Goal: Task Accomplishment & Management: Use online tool/utility

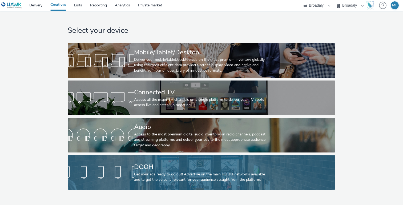
click at [156, 175] on div "Get your ads ready to go out! Advertise on the main DOOH networks available and…" at bounding box center [200, 176] width 133 height 11
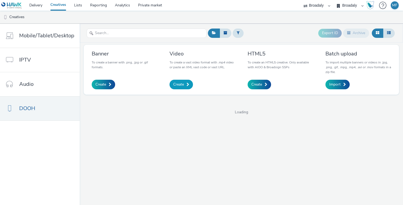
click at [182, 87] on span "Create" at bounding box center [178, 84] width 11 height 5
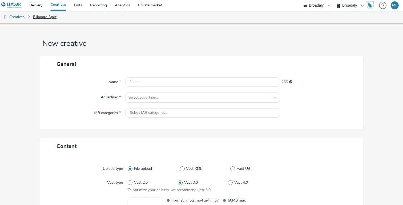
click at [54, 18] on link "Billboard Spot" at bounding box center [44, 17] width 29 height 13
click at [24, 17] on link "Creatives" at bounding box center [13, 17] width 27 height 13
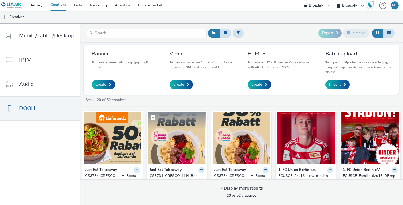
click at [169, 146] on img at bounding box center [177, 138] width 58 height 52
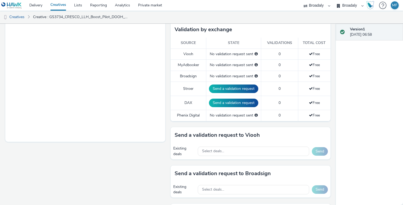
scroll to position [153, 0]
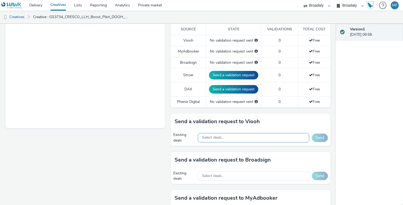
click at [212, 140] on div "Select deals..." at bounding box center [253, 137] width 111 height 9
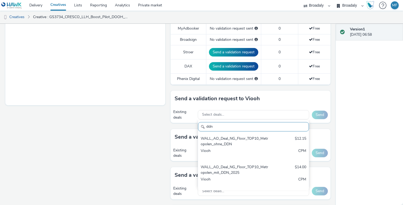
scroll to position [180, 0]
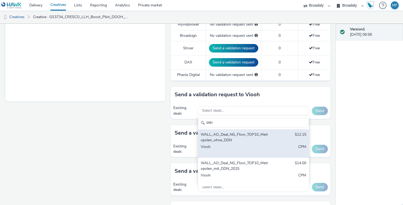
type input "ddn"
click at [252, 145] on div "Viooh" at bounding box center [234, 149] width 69 height 11
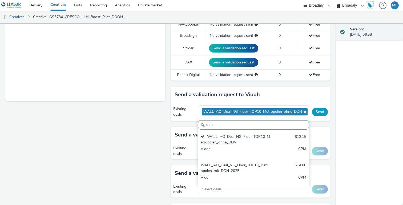
scroll to position [3, 0]
click at [321, 112] on button "Send" at bounding box center [320, 112] width 16 height 9
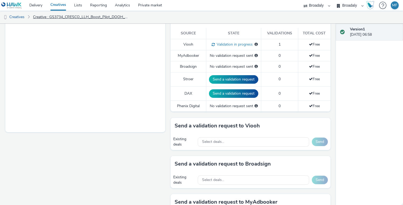
scroll to position [158, 0]
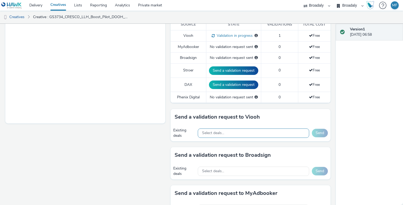
click at [203, 134] on span "Select deals..." at bounding box center [213, 133] width 22 height 5
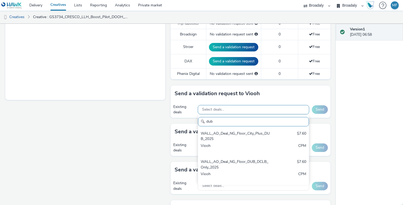
scroll to position [185, 0]
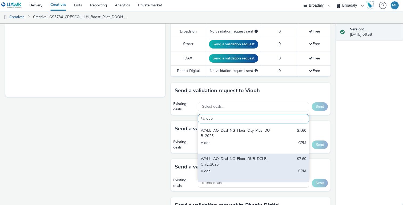
type input "dub"
click at [247, 162] on div "WALL_AO_Deal_NG_Floor_DUB_DCLB_Only_2025" at bounding box center [234, 161] width 69 height 11
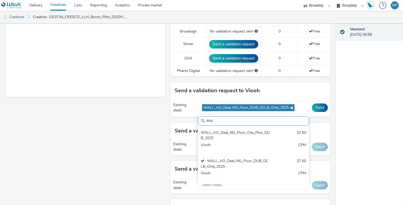
click at [322, 92] on div "Send a validation request to Viooh" at bounding box center [250, 91] width 160 height 16
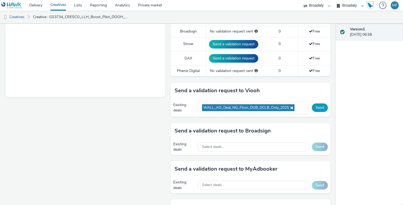
click at [323, 106] on button "Send" at bounding box center [320, 107] width 16 height 9
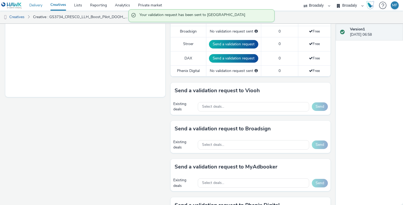
click at [40, 6] on link "Delivery" at bounding box center [35, 5] width 21 height 11
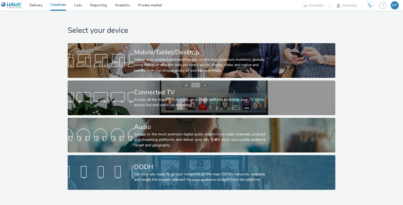
click at [128, 173] on div at bounding box center [101, 172] width 66 height 17
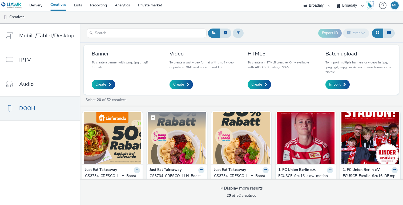
click at [180, 140] on img at bounding box center [177, 138] width 58 height 52
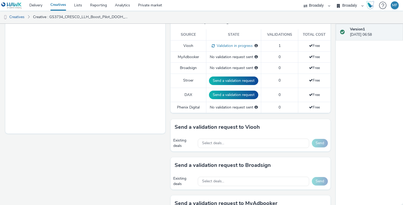
scroll to position [145, 0]
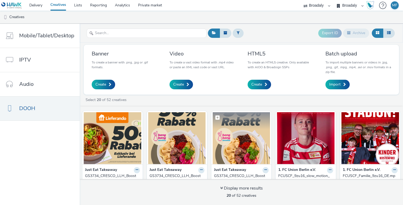
click at [251, 150] on img at bounding box center [241, 138] width 58 height 52
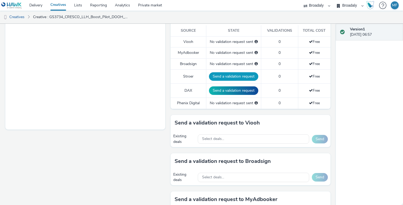
scroll to position [178, 0]
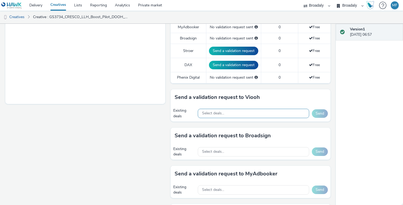
click at [219, 110] on div "Select deals..." at bounding box center [253, 113] width 111 height 9
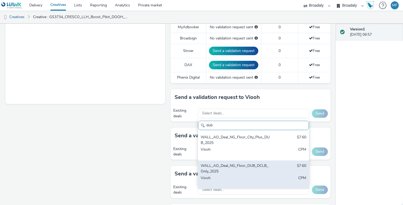
type input "dub"
click at [247, 170] on div "WALL_AO_Deal_NG_Floor_DUB_DCLB_Only_2025" at bounding box center [234, 168] width 69 height 11
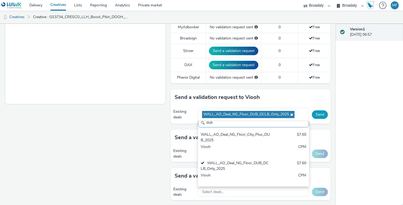
click at [318, 114] on button "Send" at bounding box center [320, 114] width 16 height 9
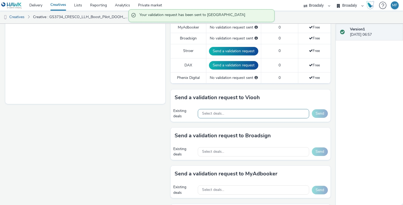
click at [287, 116] on div "Select deals..." at bounding box center [253, 113] width 111 height 9
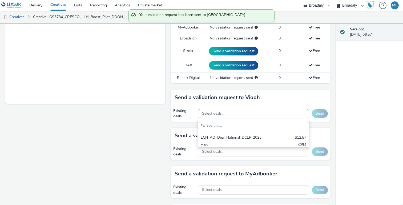
scroll to position [6, 0]
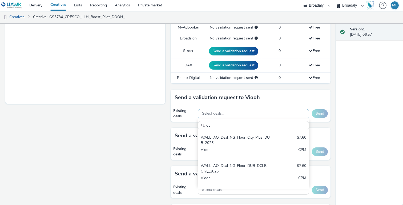
type input "d"
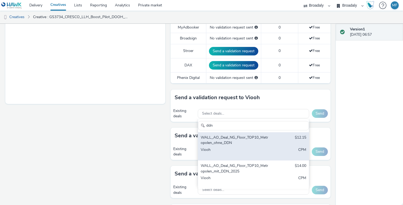
type input "ddn"
click at [263, 143] on div "WALL_AO_Deal_NG_Floor_TOP10_Metropolen_ohne_DDN" at bounding box center [234, 140] width 69 height 11
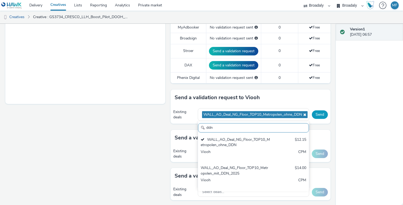
scroll to position [3, 0]
click at [320, 111] on button "Send" at bounding box center [320, 114] width 16 height 9
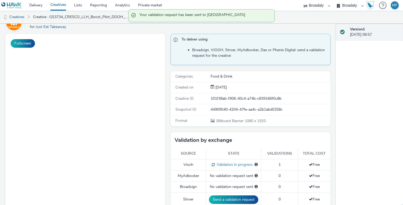
scroll to position [0, 0]
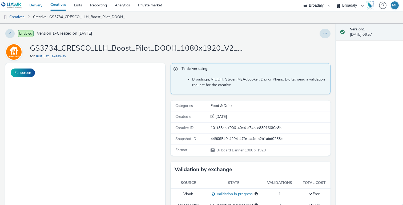
click at [39, 6] on link "Delivery" at bounding box center [35, 5] width 21 height 11
